Goal: Task Accomplishment & Management: Use online tool/utility

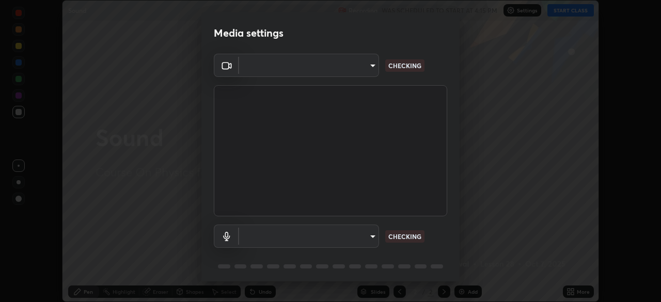
scroll to position [37, 0]
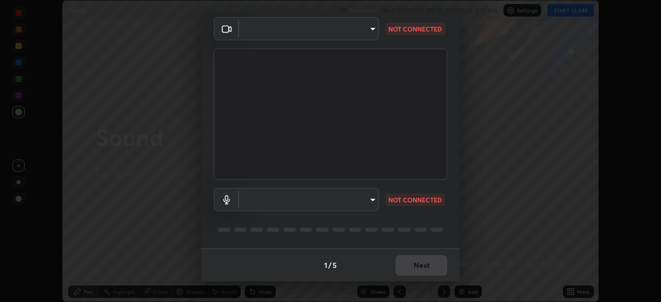
type input "5e1da8a903b220cac6b31686ac77a2afb6daddba6b0fd13541602d8cc7df4534"
type input "7957ec2547c54944d229c1ea233b2155d921ed1212eedb0e7043564289facb68"
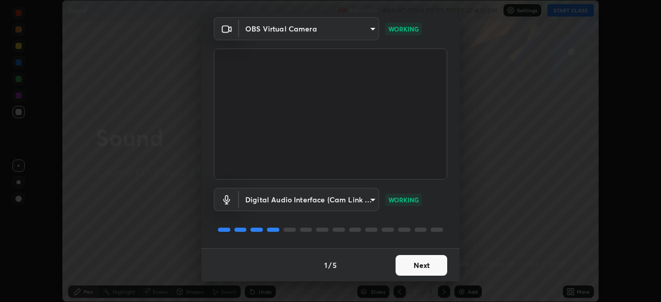
click at [404, 260] on button "Next" at bounding box center [421, 265] width 52 height 21
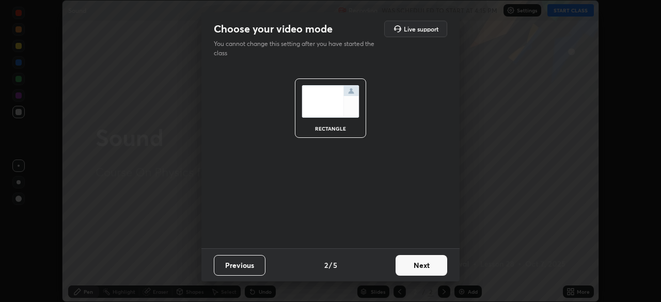
click at [406, 264] on button "Next" at bounding box center [421, 265] width 52 height 21
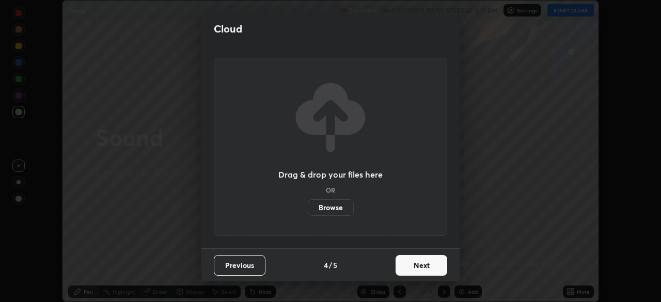
click at [405, 268] on button "Next" at bounding box center [421, 265] width 52 height 21
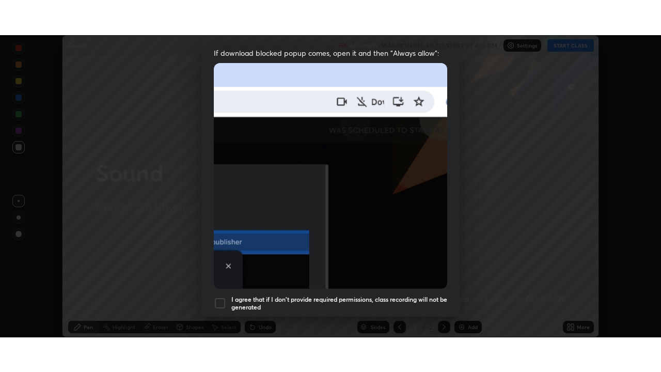
scroll to position [236, 0]
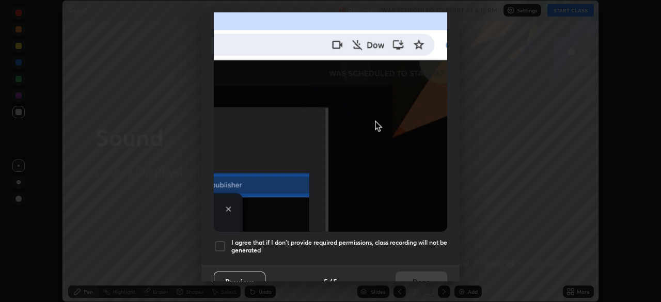
click at [227, 241] on div "I agree that if I don't provide required permissions, class recording will not …" at bounding box center [330, 246] width 233 height 12
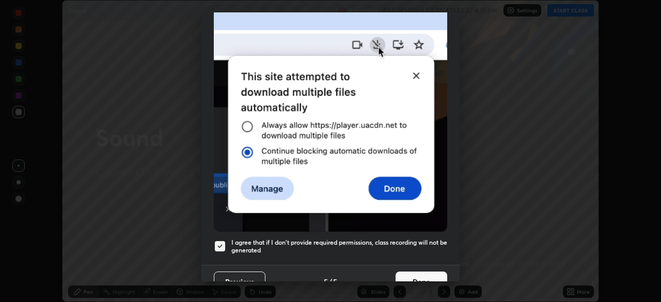
click at [401, 275] on button "Done" at bounding box center [421, 281] width 52 height 21
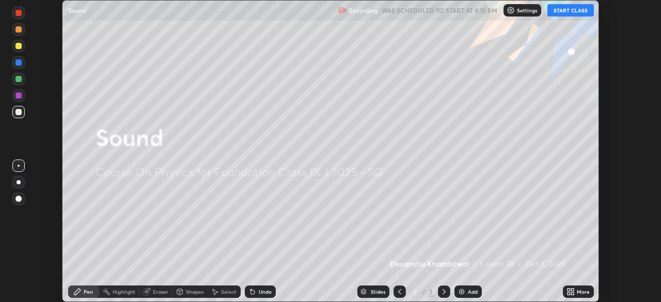
click at [562, 9] on button "START CLASS" at bounding box center [570, 10] width 46 height 12
click at [572, 289] on icon at bounding box center [572, 289] width 3 height 3
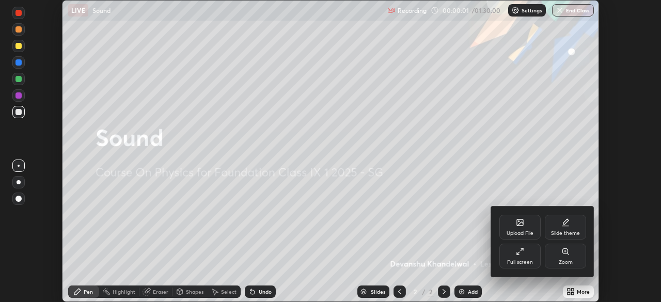
click at [514, 260] on div "Full screen" at bounding box center [520, 262] width 26 height 5
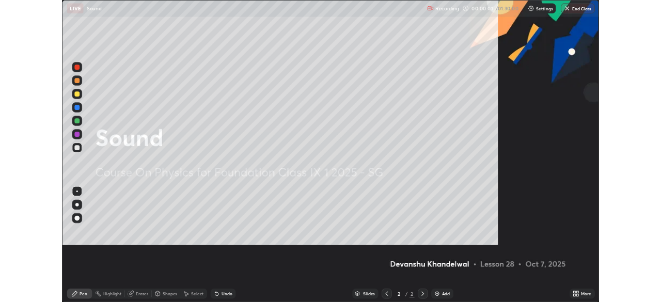
scroll to position [372, 661]
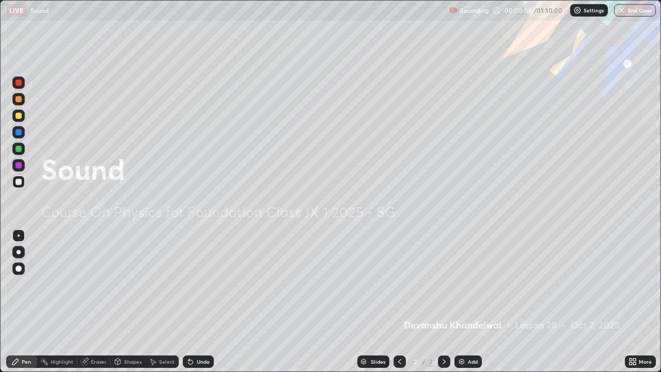
click at [459, 301] on img at bounding box center [461, 361] width 8 height 8
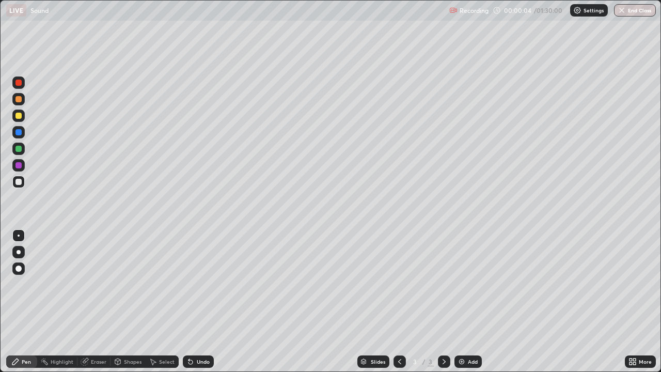
click at [19, 101] on div at bounding box center [18, 99] width 6 height 6
click at [188, 301] on icon at bounding box center [188, 359] width 1 height 1
click at [195, 301] on div "Undo" at bounding box center [198, 361] width 31 height 12
click at [17, 147] on div at bounding box center [18, 149] width 6 height 6
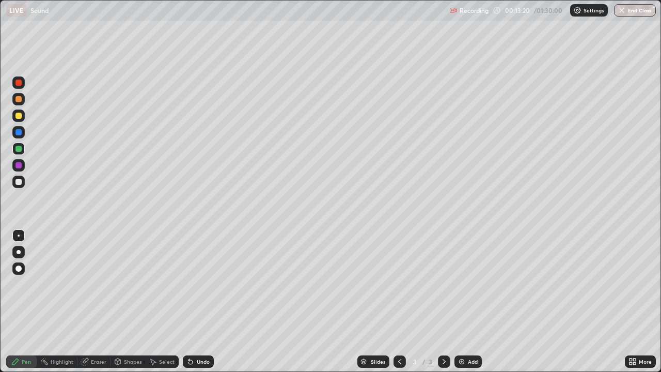
click at [462, 301] on img at bounding box center [461, 361] width 8 height 8
click at [393, 301] on div at bounding box center [399, 361] width 12 height 21
click at [443, 301] on icon at bounding box center [444, 361] width 8 height 8
click at [94, 301] on div "Eraser" at bounding box center [98, 361] width 15 height 5
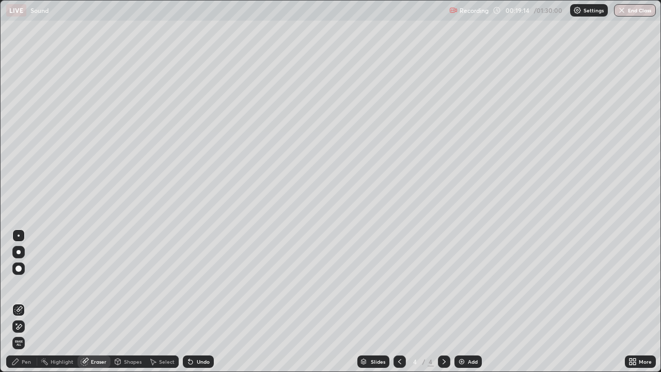
click at [460, 301] on img at bounding box center [461, 361] width 8 height 8
click at [24, 301] on div "Pen" at bounding box center [26, 361] width 9 height 5
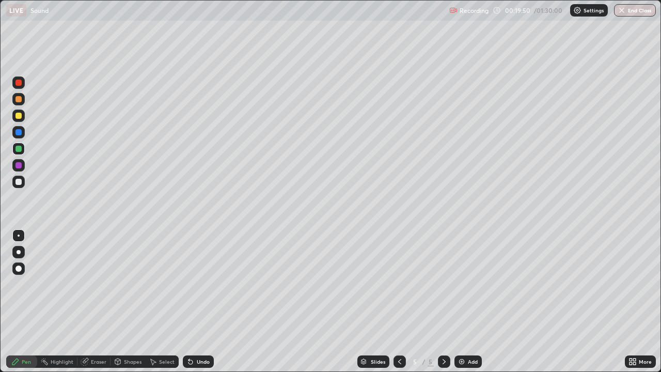
click at [19, 131] on div at bounding box center [18, 132] width 6 height 6
click at [57, 301] on div "Highlight" at bounding box center [62, 361] width 23 height 5
click at [24, 301] on div "Pen" at bounding box center [26, 361] width 9 height 5
click at [395, 301] on icon at bounding box center [399, 361] width 8 height 8
click at [465, 301] on div "Add" at bounding box center [467, 361] width 27 height 12
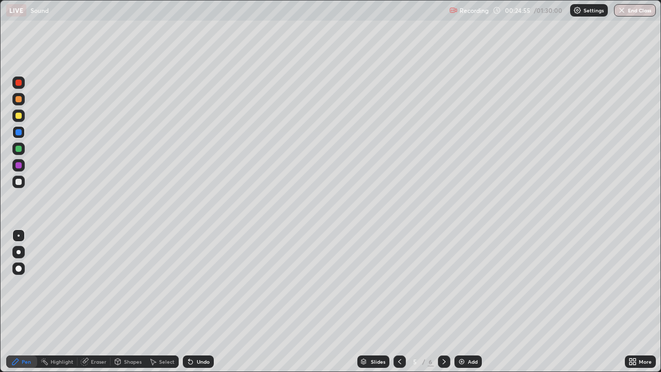
click at [188, 301] on icon at bounding box center [190, 362] width 4 height 4
click at [201, 301] on div "Undo" at bounding box center [203, 361] width 13 height 5
click at [189, 301] on icon at bounding box center [190, 362] width 4 height 4
click at [194, 301] on div "Undo" at bounding box center [198, 361] width 31 height 12
click at [189, 301] on icon at bounding box center [190, 362] width 4 height 4
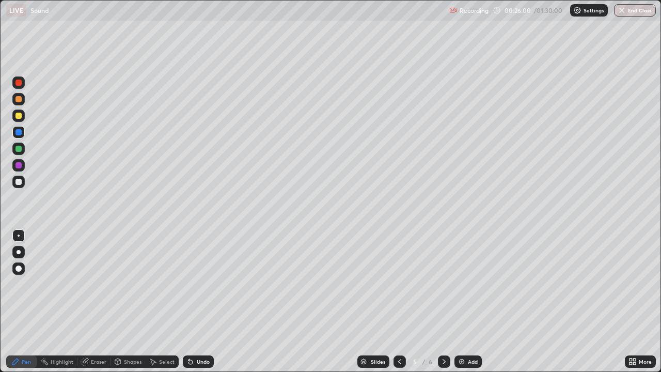
click at [188, 301] on icon at bounding box center [188, 359] width 1 height 1
click at [461, 301] on img at bounding box center [461, 361] width 8 height 8
click at [93, 301] on div "Eraser" at bounding box center [98, 361] width 15 height 5
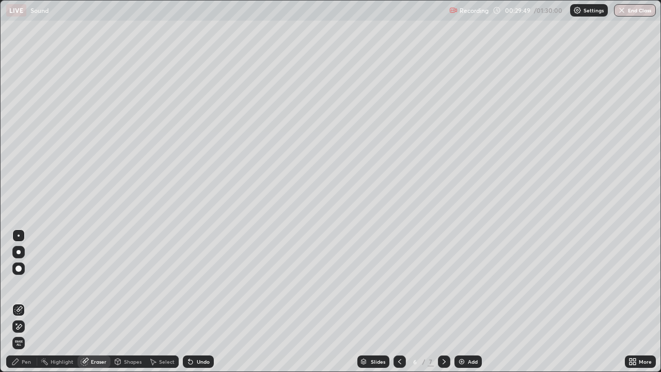
click at [18, 301] on div "Pen" at bounding box center [21, 361] width 31 height 12
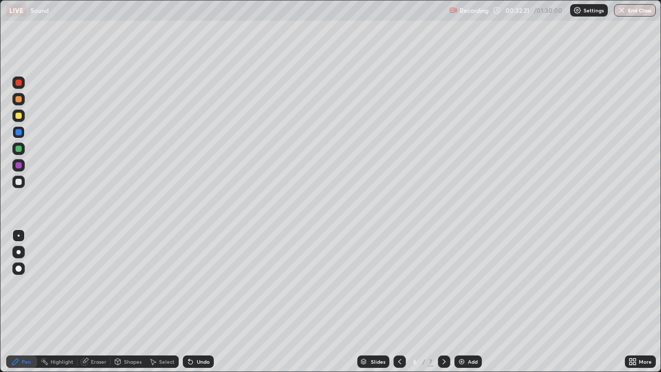
click at [200, 301] on div "Undo" at bounding box center [203, 361] width 13 height 5
click at [204, 301] on div "Undo" at bounding box center [203, 361] width 13 height 5
click at [464, 301] on img at bounding box center [461, 361] width 8 height 8
click at [395, 301] on icon at bounding box center [399, 361] width 8 height 8
click at [443, 301] on icon at bounding box center [443, 361] width 3 height 5
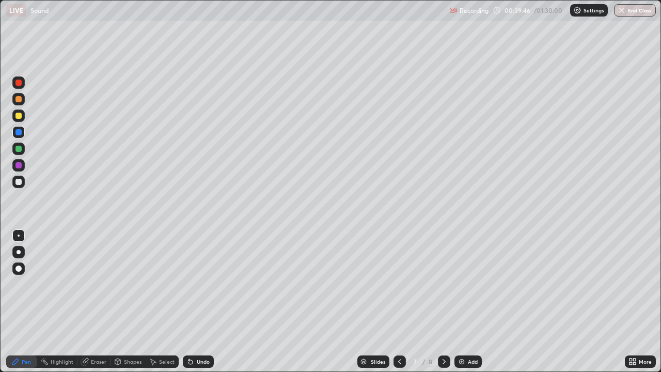
click at [156, 301] on div "Select" at bounding box center [162, 361] width 33 height 12
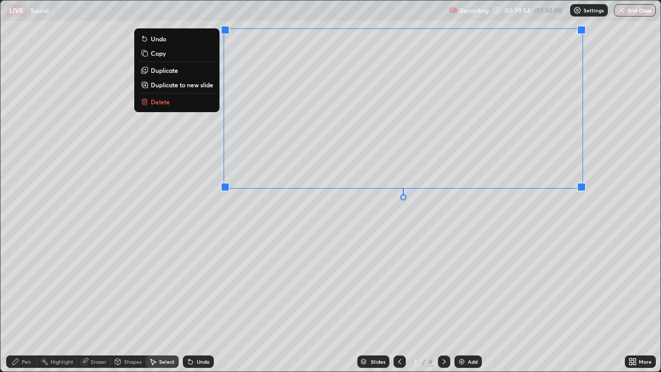
click at [155, 99] on p "Delete" at bounding box center [160, 102] width 19 height 8
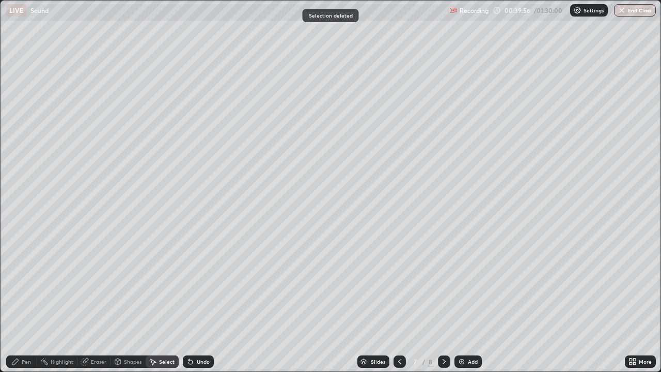
click at [19, 301] on icon at bounding box center [15, 361] width 8 height 8
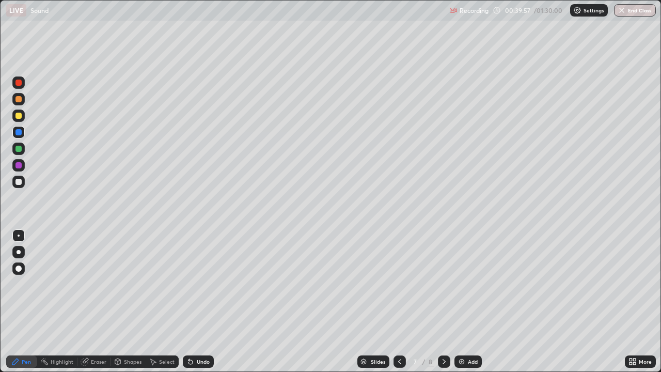
click at [18, 176] on div at bounding box center [18, 181] width 12 height 12
click at [194, 301] on div "Undo" at bounding box center [198, 361] width 31 height 12
click at [193, 301] on div "Undo" at bounding box center [198, 361] width 31 height 12
click at [191, 301] on icon at bounding box center [190, 361] width 8 height 8
click at [196, 301] on div "Undo" at bounding box center [198, 361] width 31 height 12
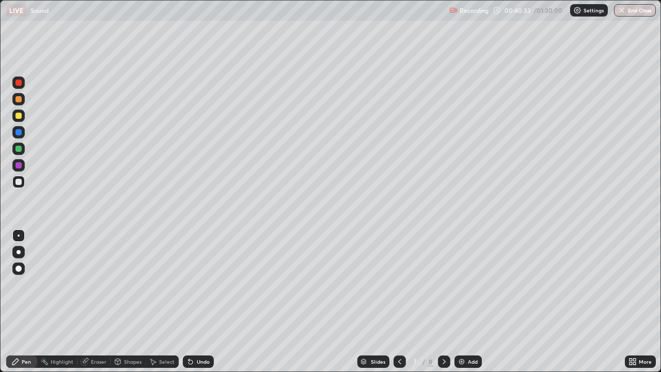
click at [19, 101] on div at bounding box center [18, 99] width 6 height 6
click at [18, 182] on div at bounding box center [18, 182] width 6 height 6
click at [88, 301] on icon at bounding box center [86, 360] width 6 height 5
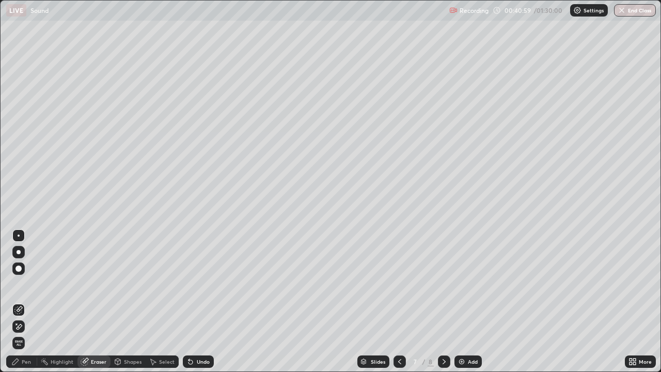
click at [16, 301] on icon at bounding box center [15, 361] width 6 height 6
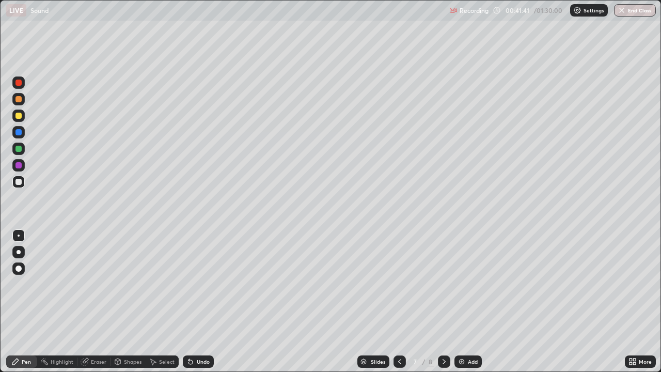
click at [198, 301] on div "Undo" at bounding box center [203, 361] width 13 height 5
click at [200, 301] on div "Undo" at bounding box center [203, 361] width 13 height 5
click at [464, 301] on div "Add" at bounding box center [467, 361] width 27 height 12
click at [197, 301] on div "Undo" at bounding box center [203, 361] width 13 height 5
click at [199, 301] on div "Undo" at bounding box center [203, 361] width 13 height 5
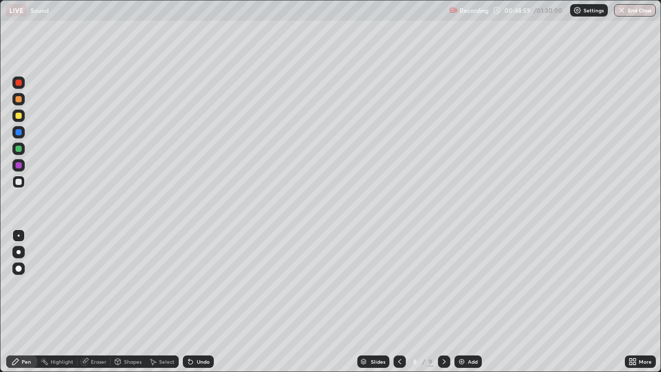
click at [457, 301] on img at bounding box center [461, 361] width 8 height 8
click at [192, 301] on div "Undo" at bounding box center [196, 361] width 35 height 21
click at [459, 301] on img at bounding box center [461, 361] width 8 height 8
click at [194, 301] on div "Undo" at bounding box center [198, 361] width 31 height 12
click at [189, 301] on icon at bounding box center [190, 362] width 4 height 4
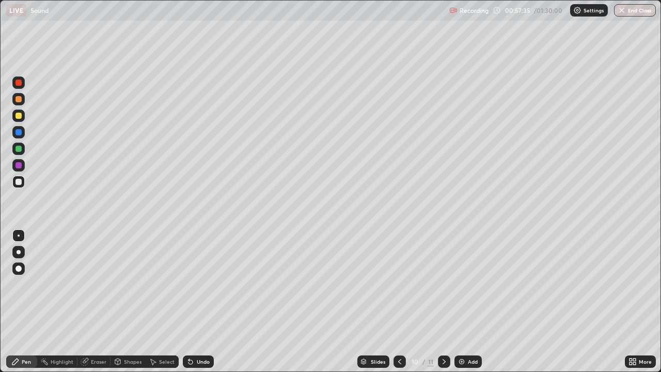
click at [197, 301] on div "Undo" at bounding box center [203, 361] width 13 height 5
click at [191, 301] on icon at bounding box center [190, 361] width 8 height 8
click at [396, 301] on div at bounding box center [399, 361] width 12 height 12
click at [201, 301] on div "Undo" at bounding box center [203, 361] width 13 height 5
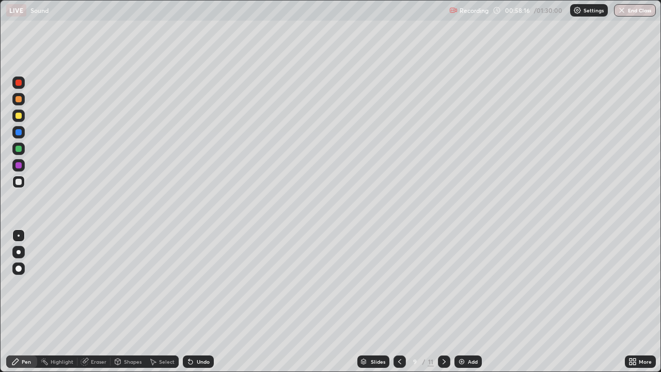
click at [201, 301] on div "Undo" at bounding box center [203, 361] width 13 height 5
click at [203, 301] on div "Undo" at bounding box center [203, 361] width 13 height 5
click at [398, 301] on icon at bounding box center [399, 361] width 8 height 8
click at [393, 301] on div at bounding box center [399, 361] width 12 height 12
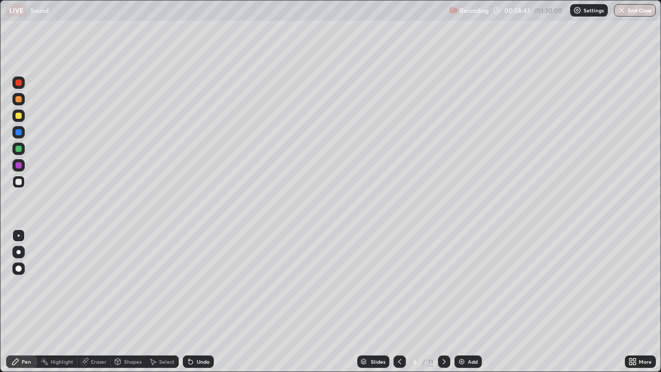
click at [393, 301] on div at bounding box center [399, 361] width 12 height 12
click at [394, 301] on div at bounding box center [399, 361] width 12 height 12
click at [395, 301] on div at bounding box center [399, 361] width 12 height 21
click at [56, 301] on div "Highlight" at bounding box center [62, 361] width 23 height 5
click at [19, 168] on div at bounding box center [18, 165] width 6 height 6
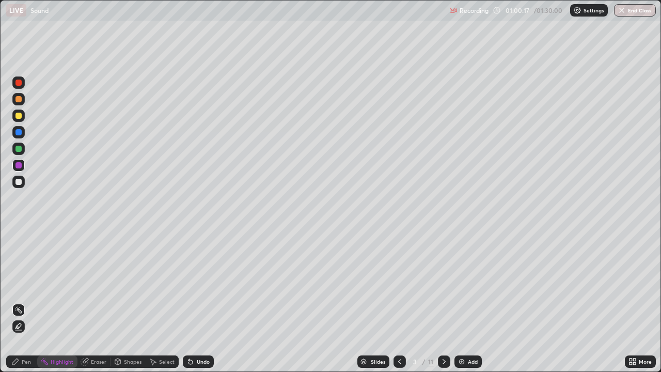
click at [439, 301] on div at bounding box center [444, 361] width 12 height 12
click at [443, 301] on icon at bounding box center [444, 361] width 8 height 8
click at [442, 301] on icon at bounding box center [443, 361] width 3 height 5
click at [441, 301] on icon at bounding box center [444, 361] width 8 height 8
click at [438, 301] on div at bounding box center [444, 361] width 12 height 12
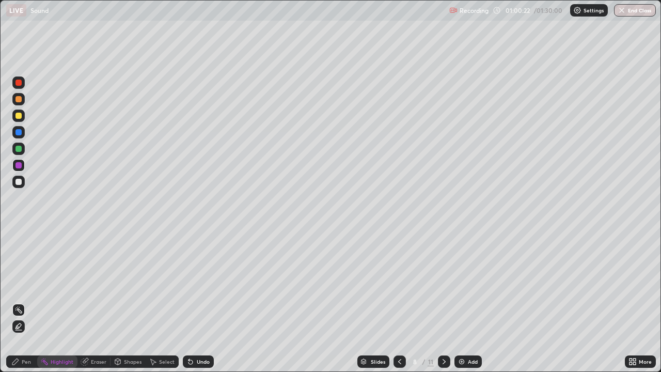
click at [440, 301] on icon at bounding box center [444, 361] width 8 height 8
click at [398, 301] on icon at bounding box center [399, 361] width 8 height 8
click at [199, 301] on div "Undo" at bounding box center [198, 361] width 31 height 12
click at [18, 301] on icon at bounding box center [15, 361] width 6 height 6
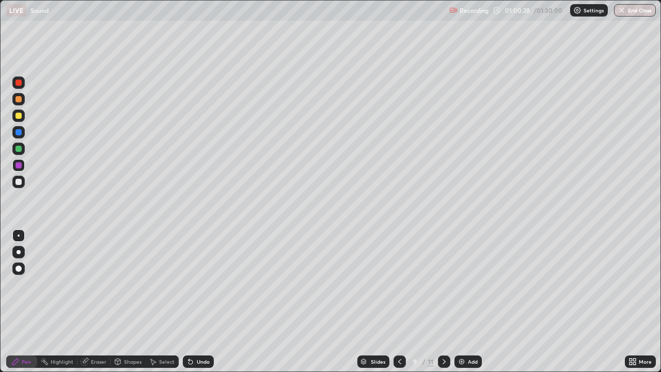
click at [16, 183] on div at bounding box center [18, 182] width 6 height 6
click at [163, 301] on div "Select" at bounding box center [166, 361] width 15 height 5
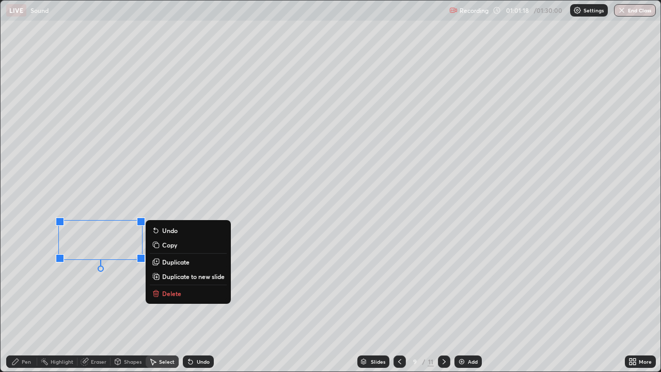
click at [182, 297] on button "Delete" at bounding box center [188, 293] width 77 height 12
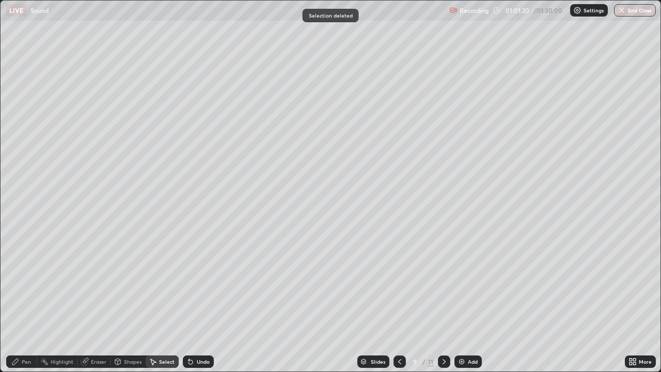
click at [173, 200] on div "0 ° Undo Copy Duplicate Duplicate to new slide Delete" at bounding box center [330, 186] width 659 height 371
click at [21, 301] on div "Pen" at bounding box center [21, 361] width 31 height 12
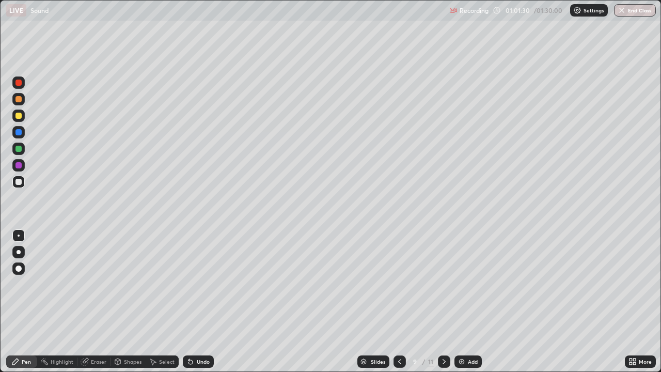
click at [201, 301] on div "Undo" at bounding box center [203, 361] width 13 height 5
click at [188, 301] on icon at bounding box center [188, 359] width 1 height 1
click at [194, 301] on div "Undo" at bounding box center [198, 361] width 31 height 12
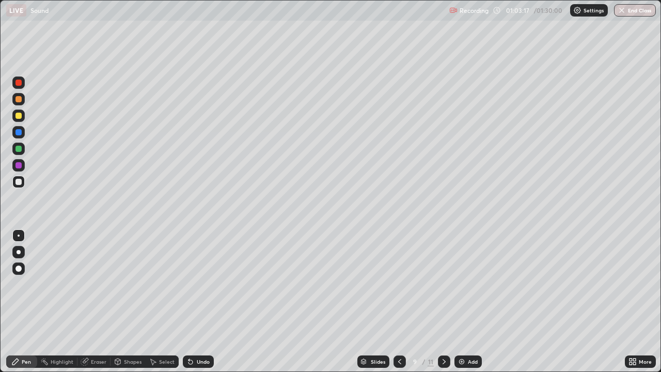
click at [195, 301] on div "Undo" at bounding box center [198, 361] width 31 height 12
click at [444, 301] on icon at bounding box center [444, 361] width 8 height 8
click at [438, 301] on div at bounding box center [444, 361] width 12 height 12
click at [460, 301] on div "Add" at bounding box center [467, 361] width 27 height 12
click at [19, 165] on div at bounding box center [18, 165] width 6 height 6
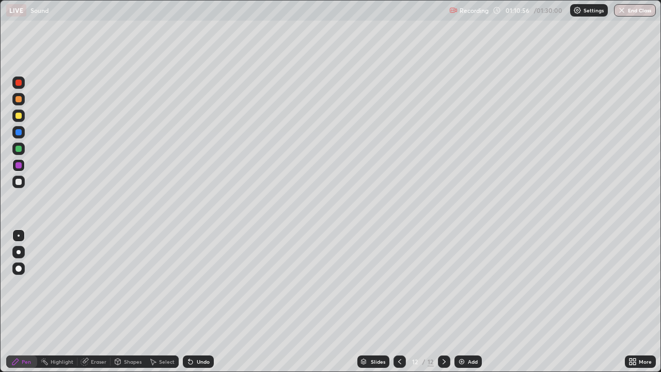
click at [17, 181] on div at bounding box center [18, 182] width 6 height 6
click at [188, 301] on icon at bounding box center [188, 359] width 1 height 1
click at [189, 301] on icon at bounding box center [190, 362] width 4 height 4
click at [194, 301] on div "Undo" at bounding box center [198, 361] width 31 height 12
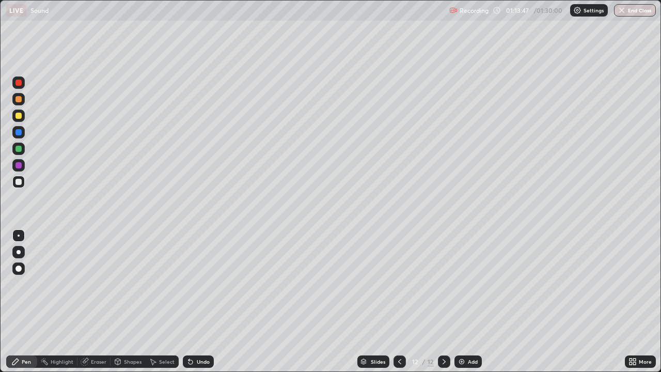
click at [194, 301] on div "Undo" at bounding box center [198, 361] width 31 height 12
click at [455, 301] on div "Add" at bounding box center [467, 361] width 27 height 12
click at [194, 301] on div "Undo" at bounding box center [198, 361] width 31 height 12
click at [192, 301] on icon at bounding box center [190, 361] width 8 height 8
click at [197, 301] on div "Undo" at bounding box center [203, 361] width 13 height 5
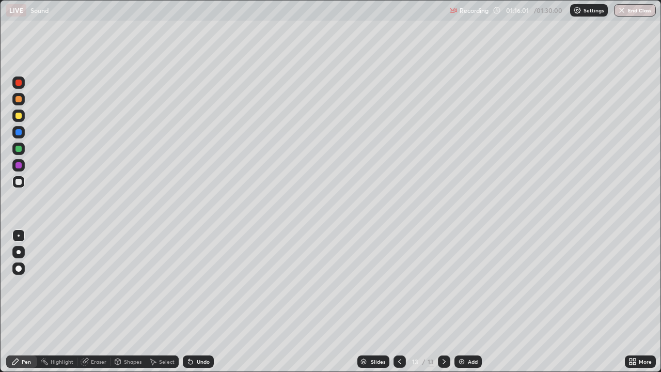
click at [197, 301] on div "Undo" at bounding box center [203, 361] width 13 height 5
click at [398, 301] on icon at bounding box center [399, 361] width 8 height 8
click at [443, 301] on icon at bounding box center [444, 361] width 8 height 8
click at [625, 9] on button "End Class" at bounding box center [635, 10] width 41 height 12
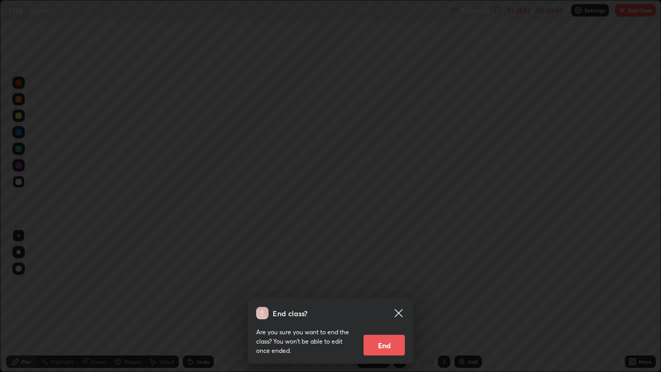
click at [391, 301] on button "End" at bounding box center [383, 344] width 41 height 21
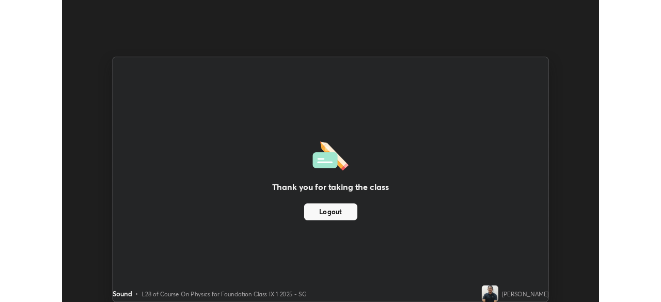
scroll to position [51300, 50942]
